Goal: Transaction & Acquisition: Purchase product/service

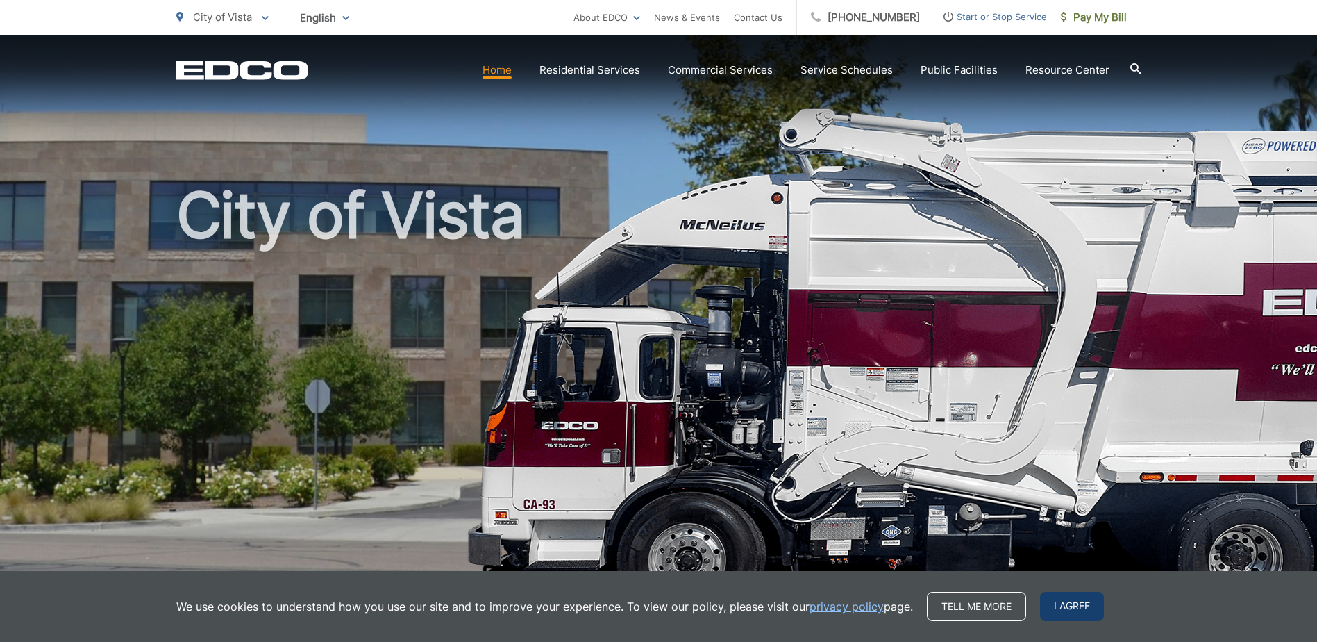
click at [1046, 592] on span "I agree" at bounding box center [1072, 606] width 64 height 29
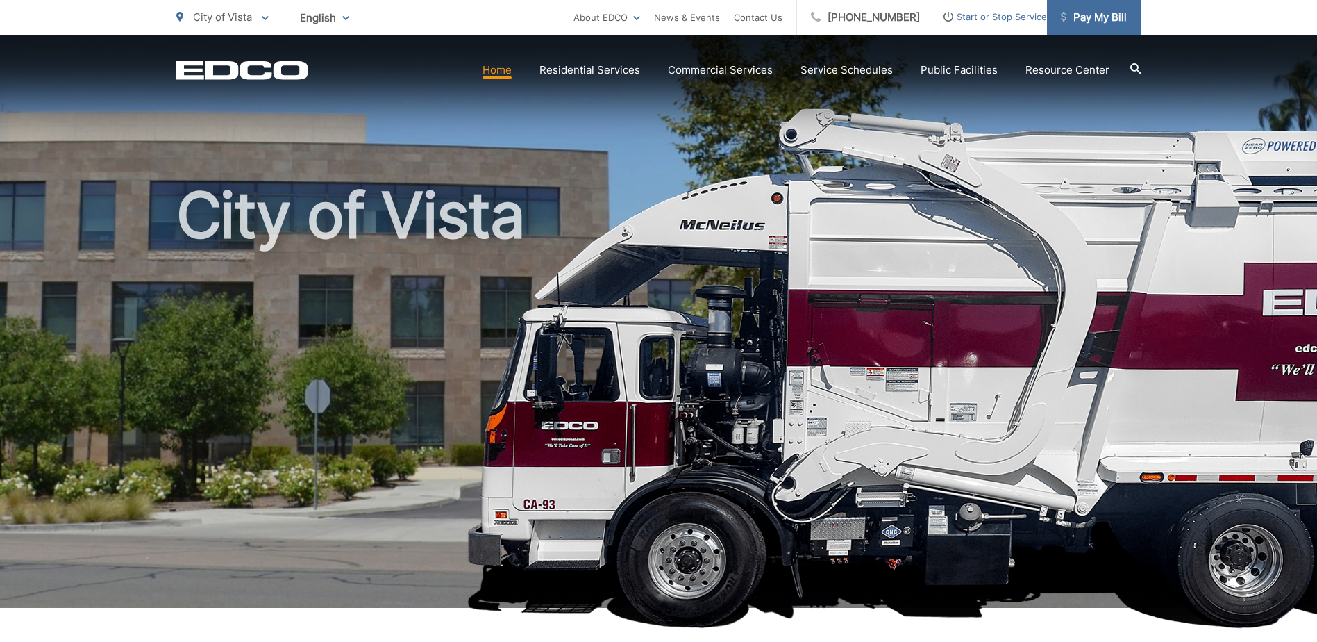
click at [1088, 16] on span "Pay My Bill" at bounding box center [1094, 17] width 66 height 17
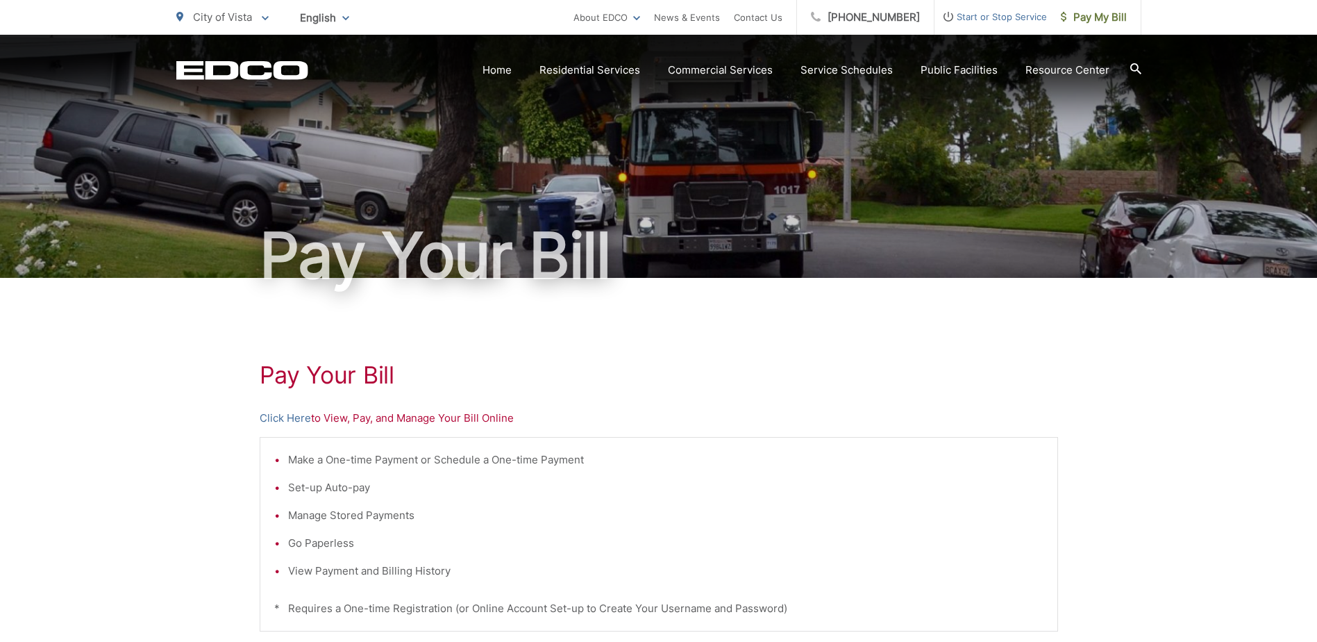
click at [943, 344] on div "Pay Your Bill Click Here to View, Pay, and Manage Your Bill Online Make a One-t…" at bounding box center [659, 590] width 799 height 624
click at [1087, 15] on span "Pay My Bill" at bounding box center [1094, 17] width 66 height 17
click at [281, 415] on link "Click Here" at bounding box center [285, 418] width 51 height 17
